Goal: Communication & Community: Participate in discussion

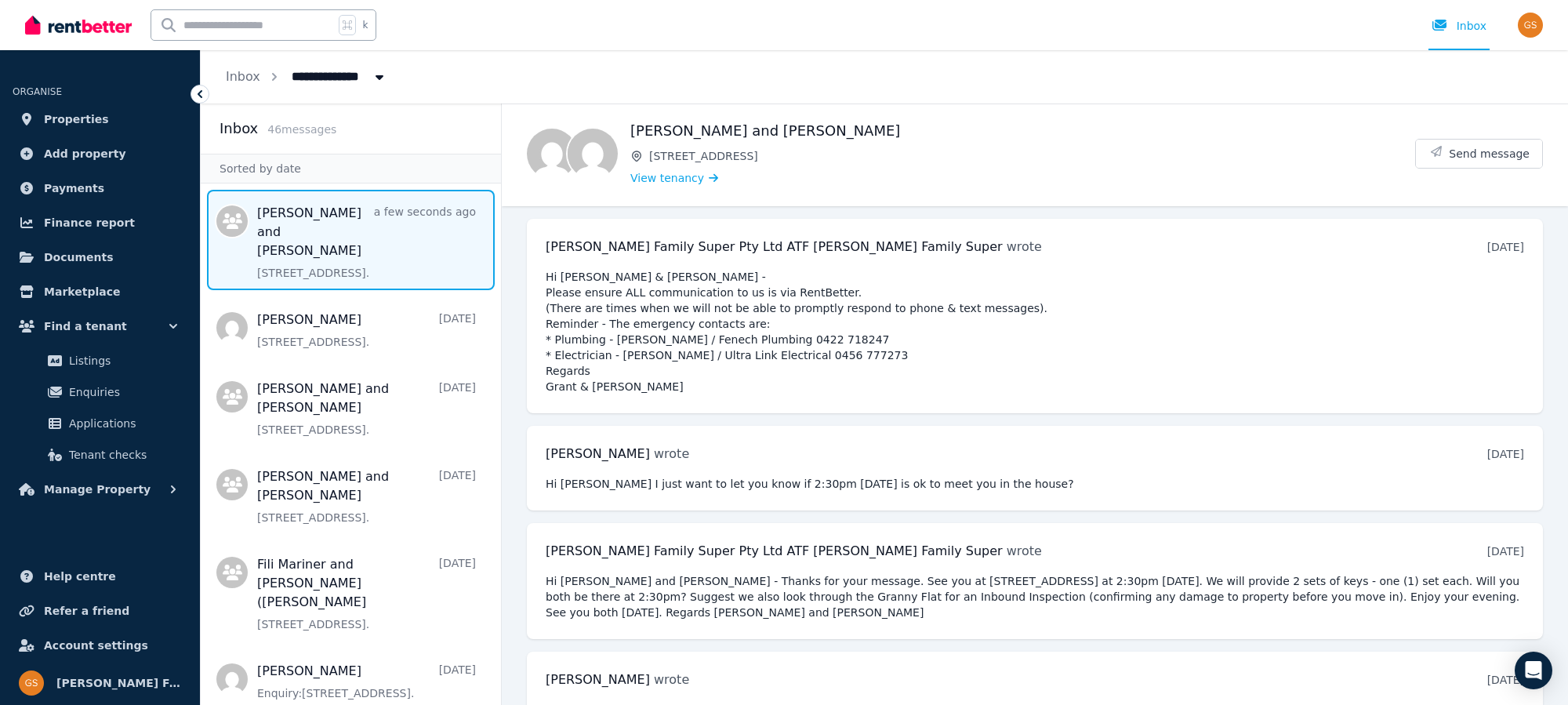
scroll to position [2298, 0]
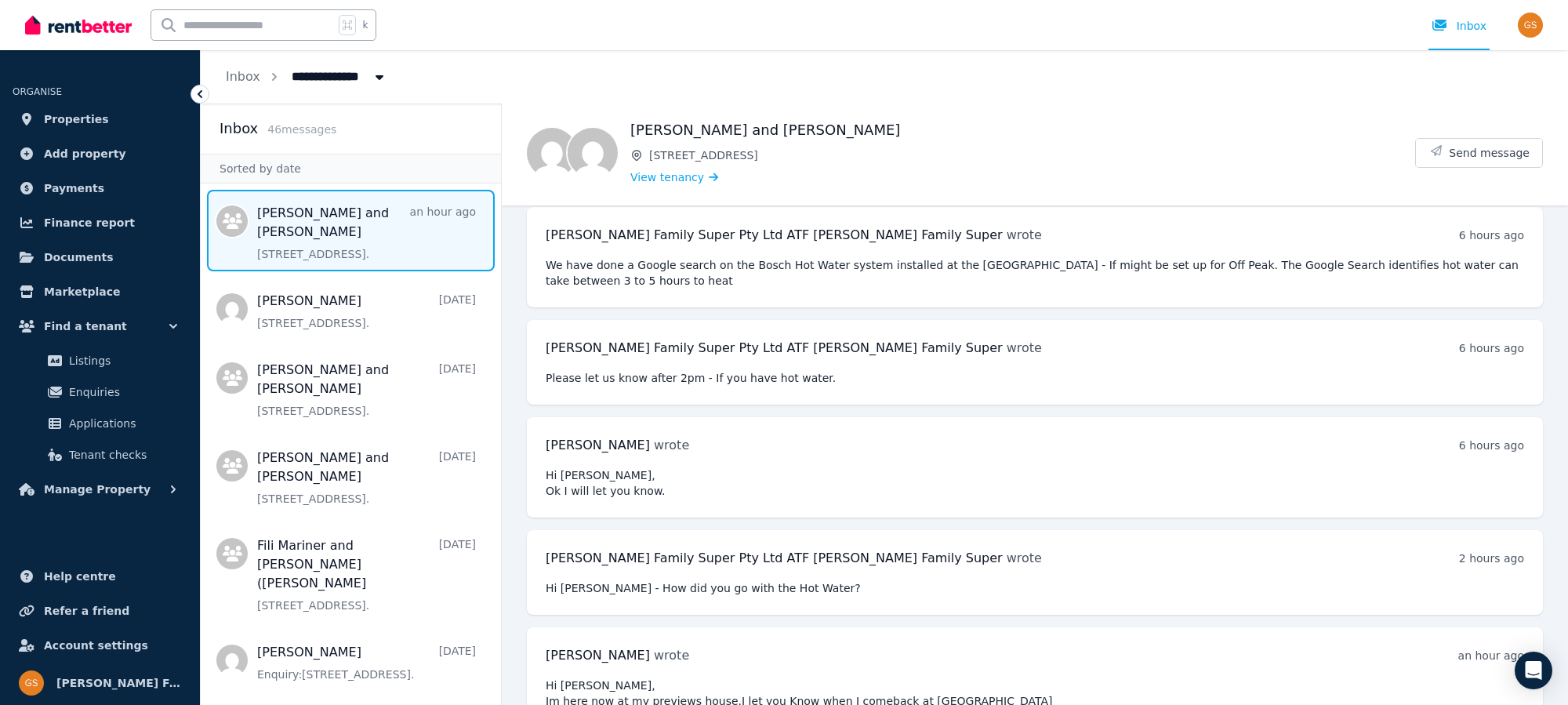
scroll to position [2410, 0]
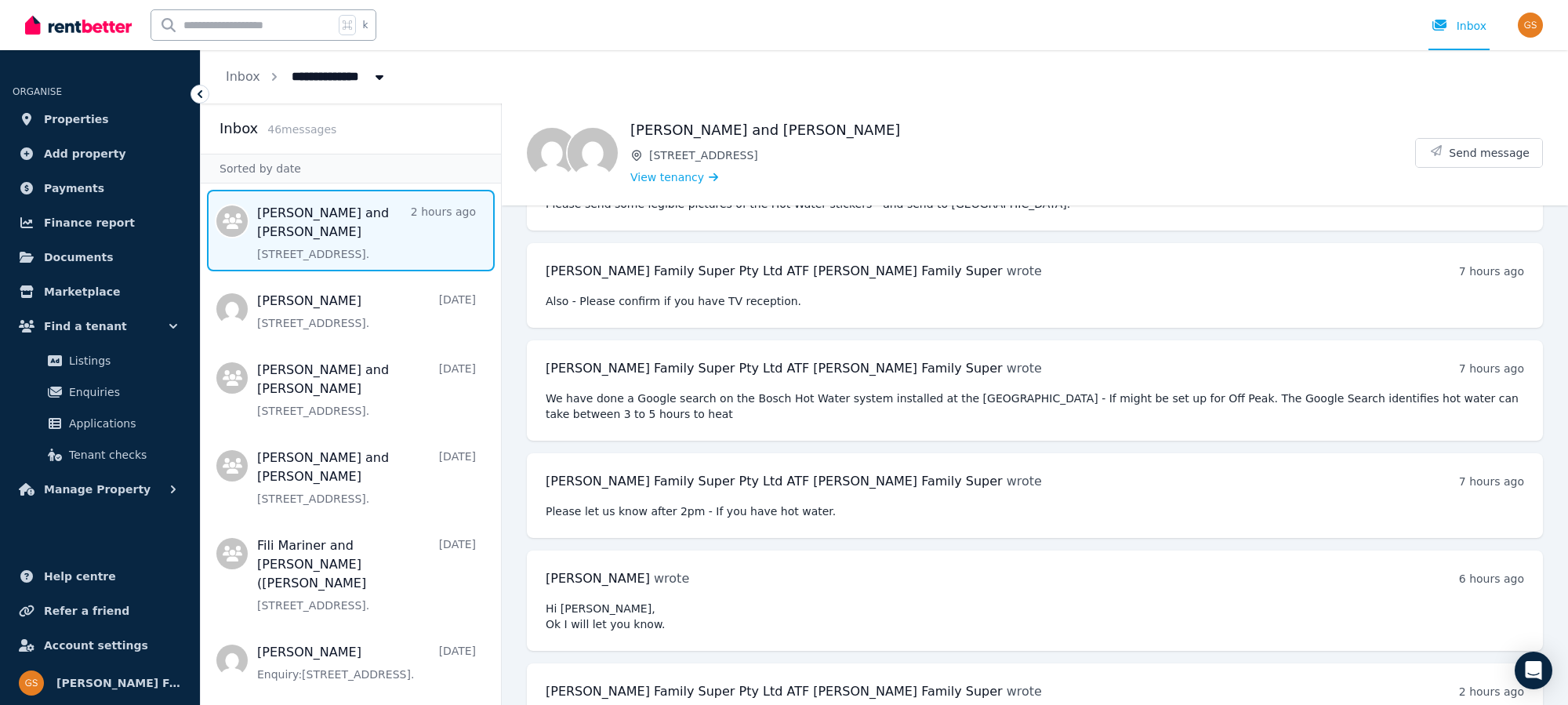
scroll to position [2410, 0]
